Goal: Transaction & Acquisition: Purchase product/service

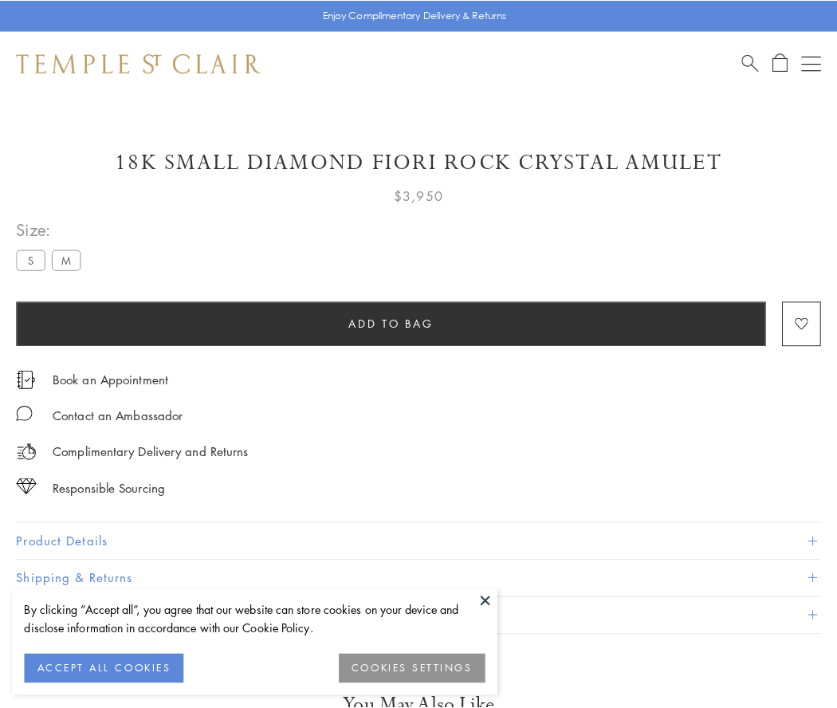
scroll to position [94, 0]
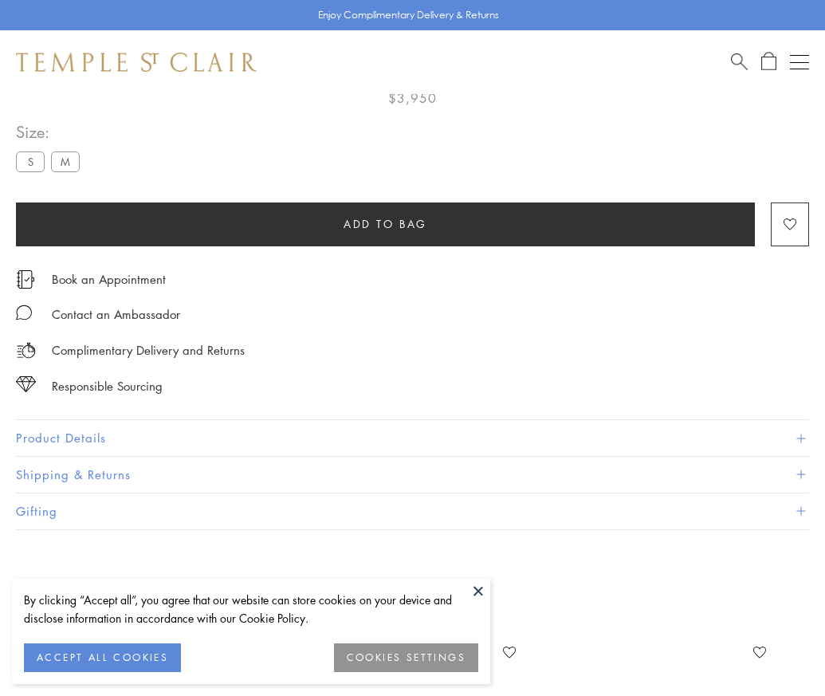
click at [385, 223] on span "Add to bag" at bounding box center [386, 224] width 84 height 18
